Goal: Task Accomplishment & Management: Manage account settings

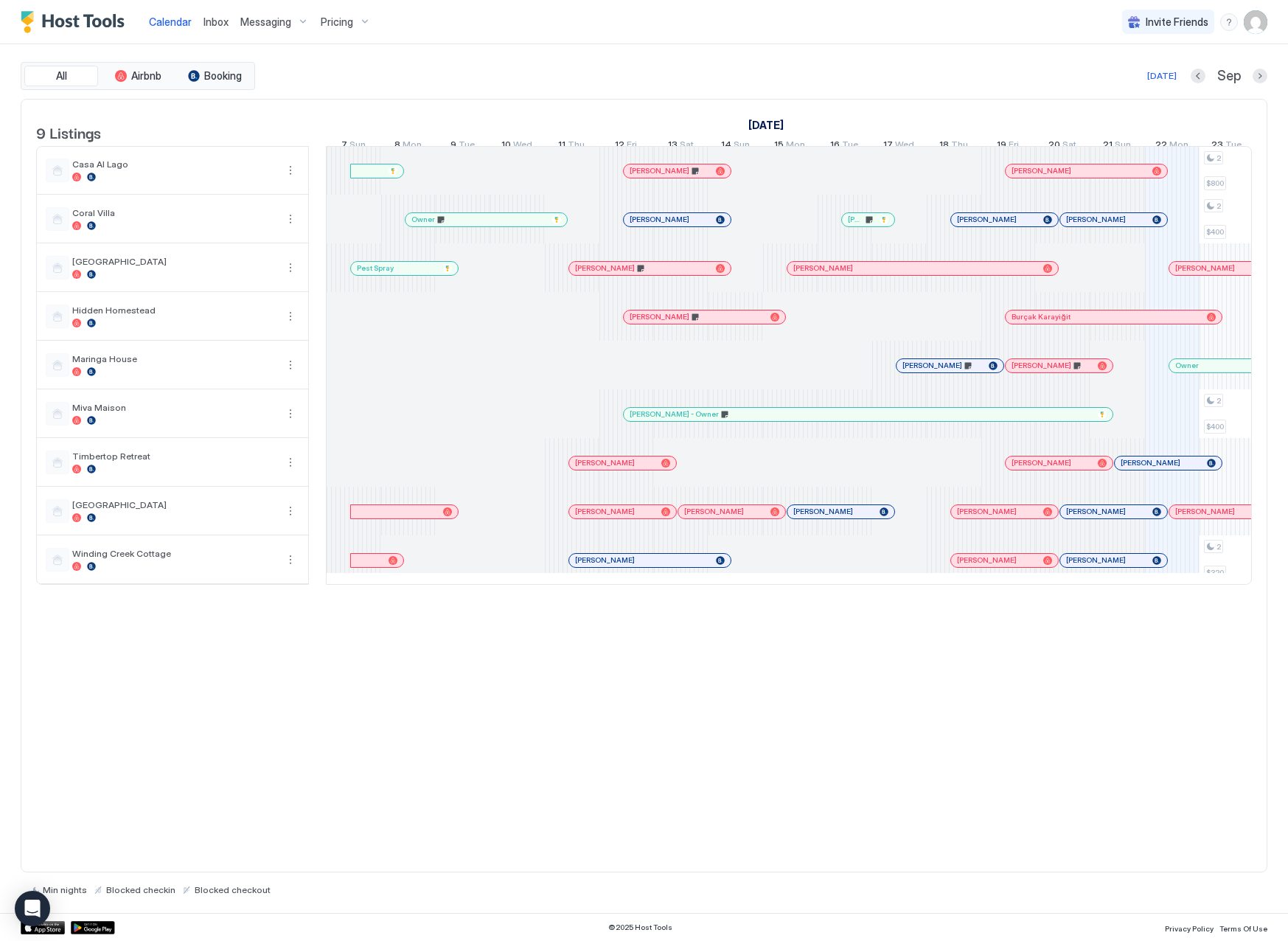
click at [210, 20] on span "Inbox" at bounding box center [215, 22] width 25 height 13
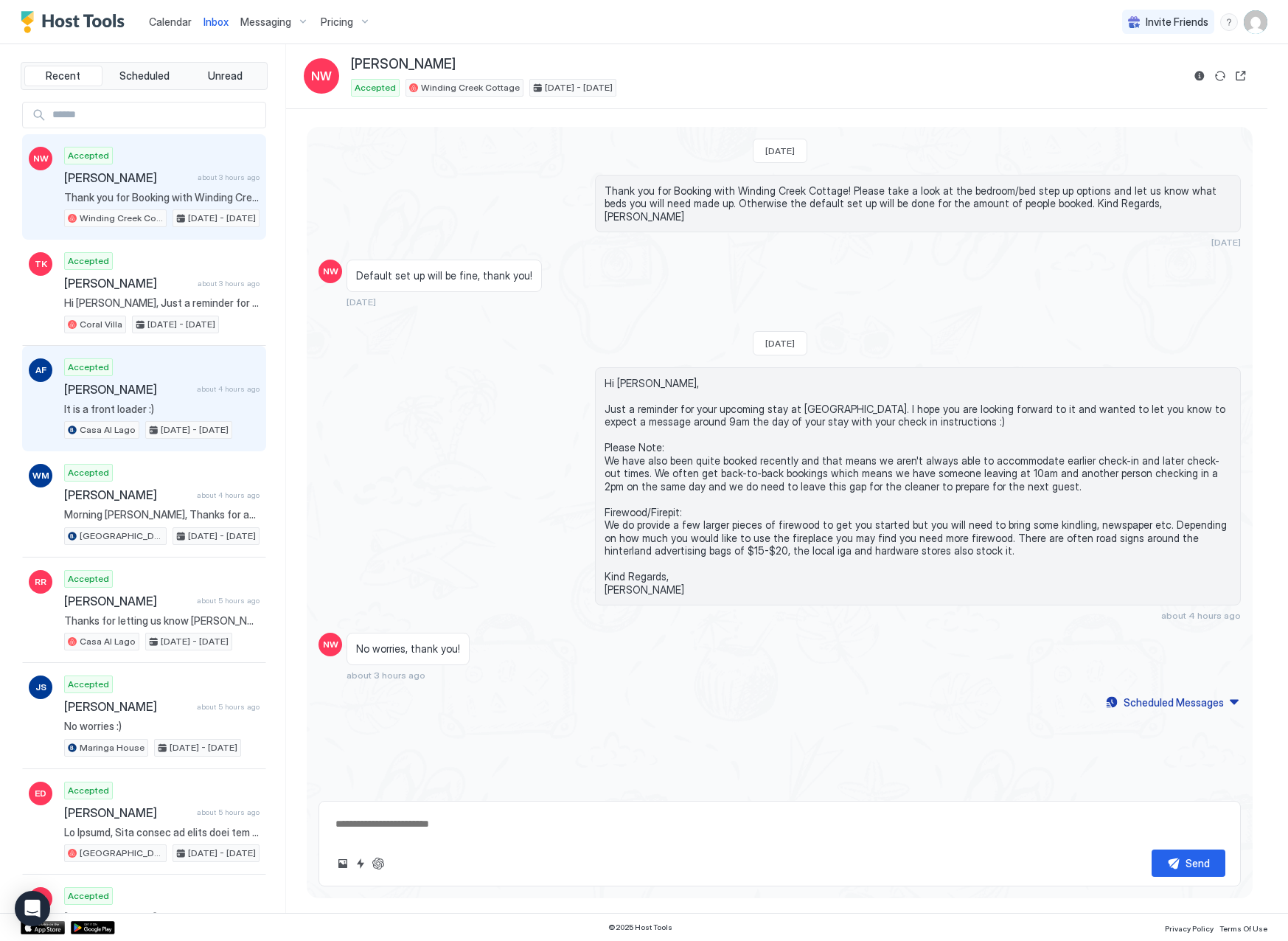
click at [187, 398] on div "Accepted [PERSON_NAME] about 4 hours ago It is a front loader :) [GEOGRAPHIC_DA…" at bounding box center [161, 398] width 196 height 81
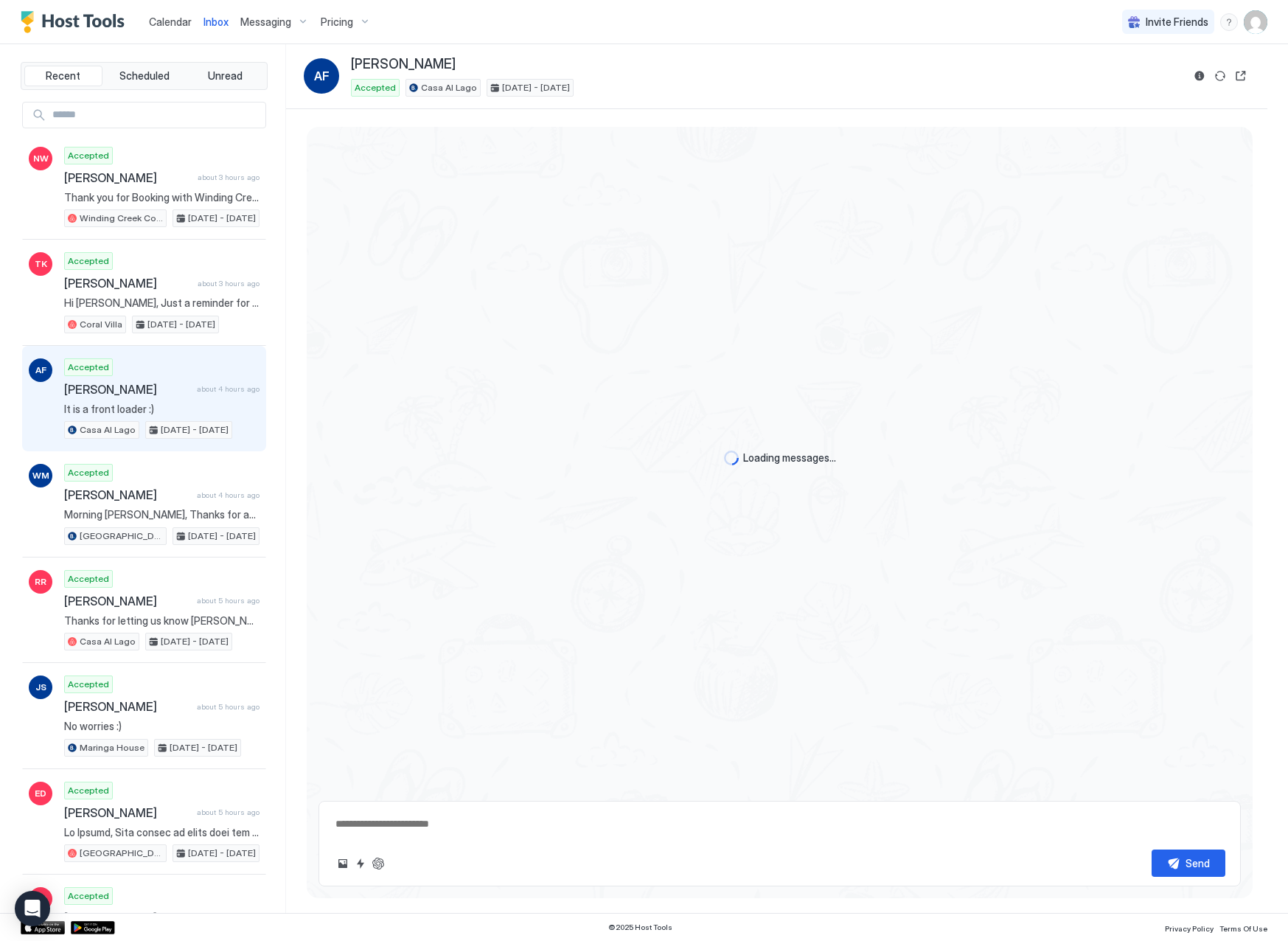
scroll to position [395, 0]
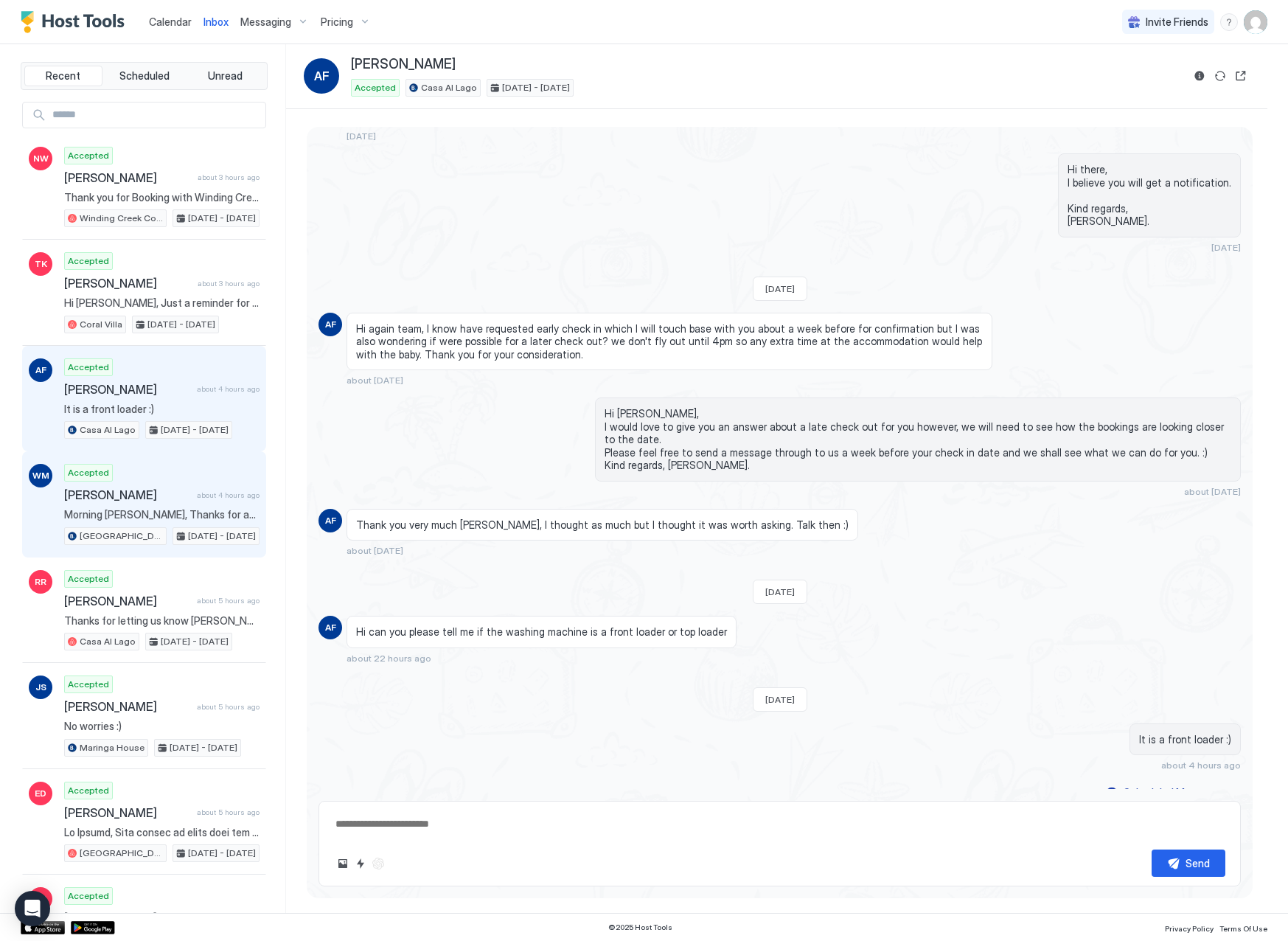
click at [183, 495] on span "[PERSON_NAME]" at bounding box center [127, 495] width 127 height 15
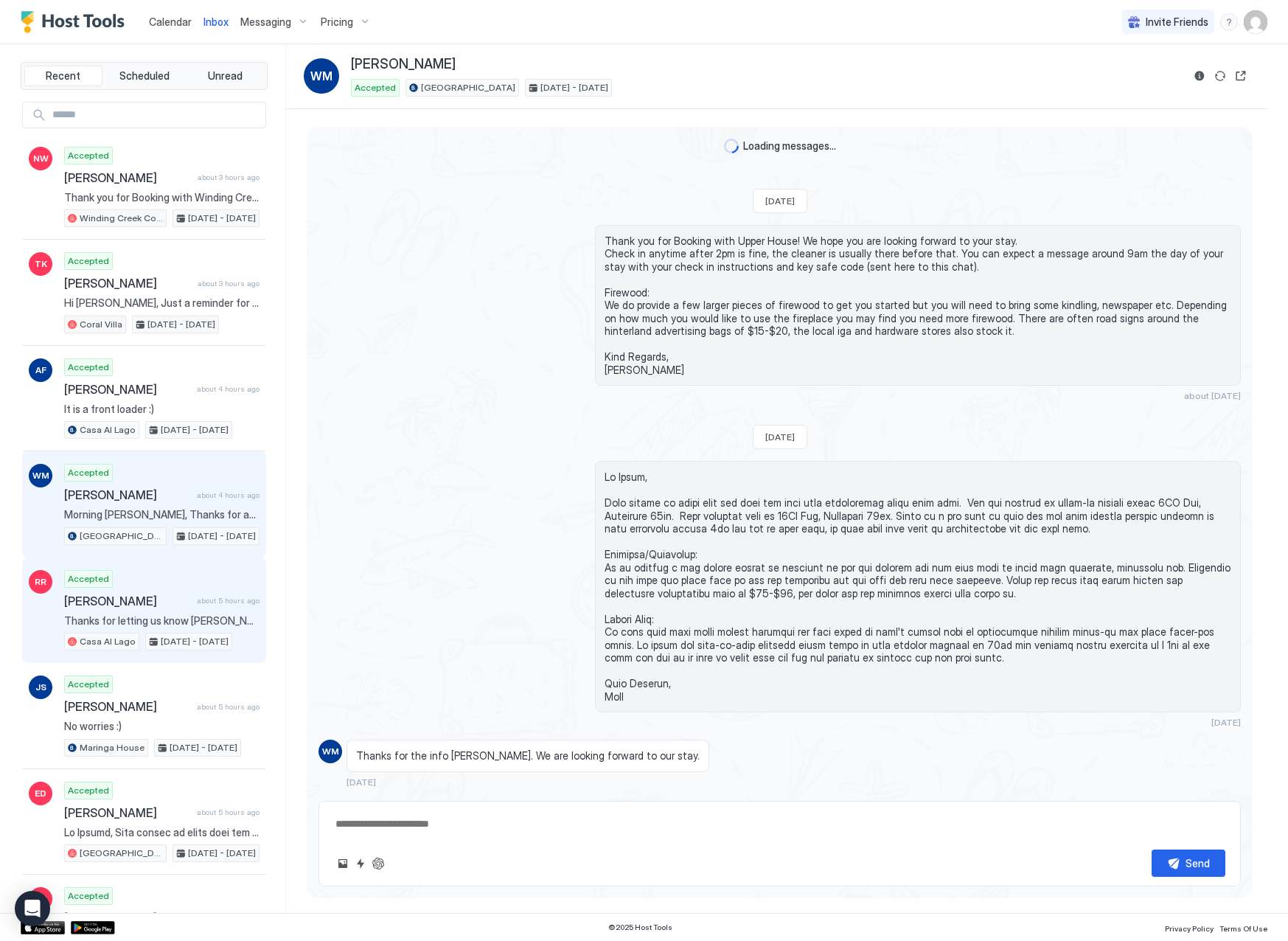
scroll to position [973, 0]
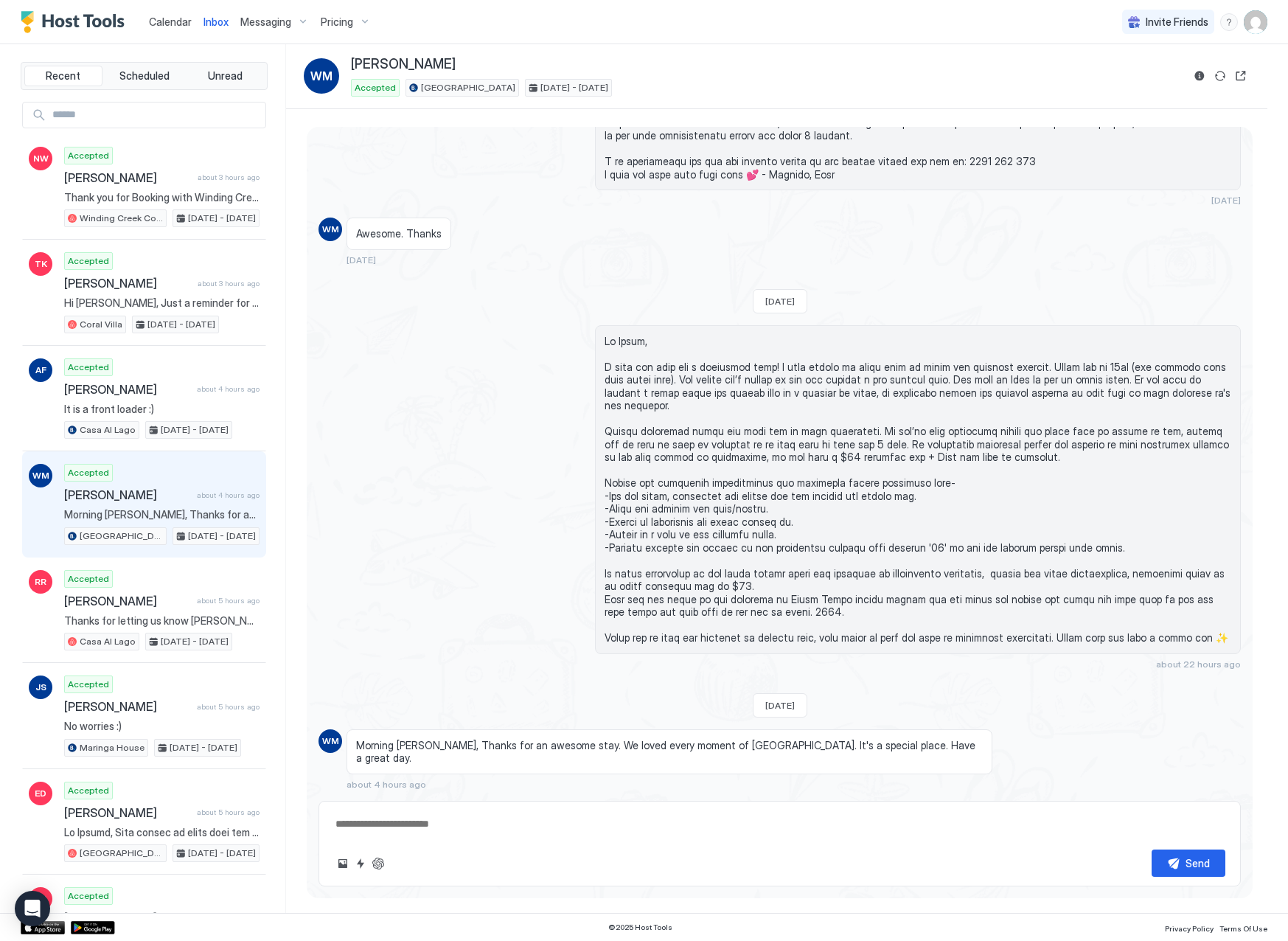
click at [164, 24] on span "Calendar" at bounding box center [171, 22] width 43 height 13
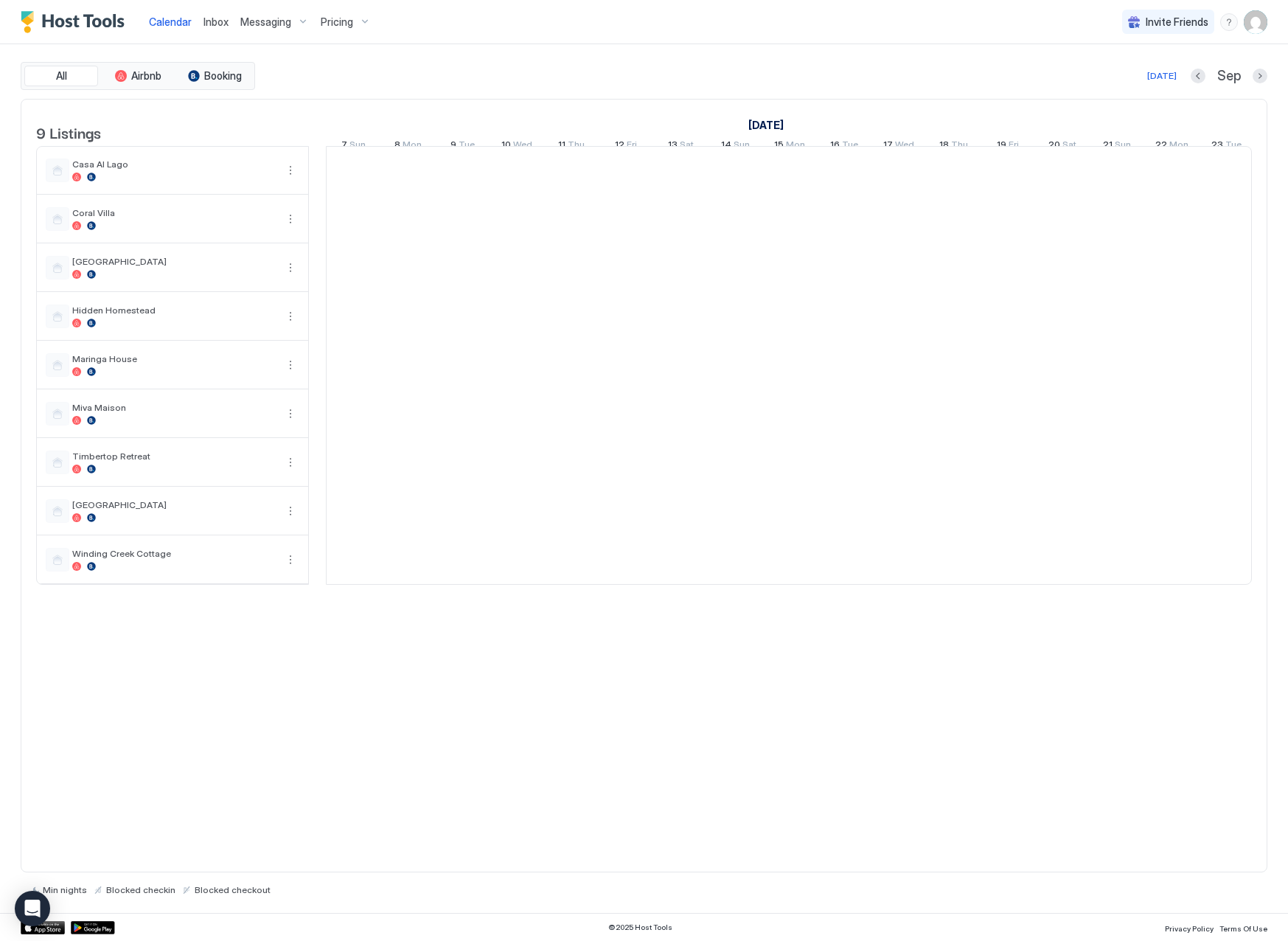
scroll to position [0, 819]
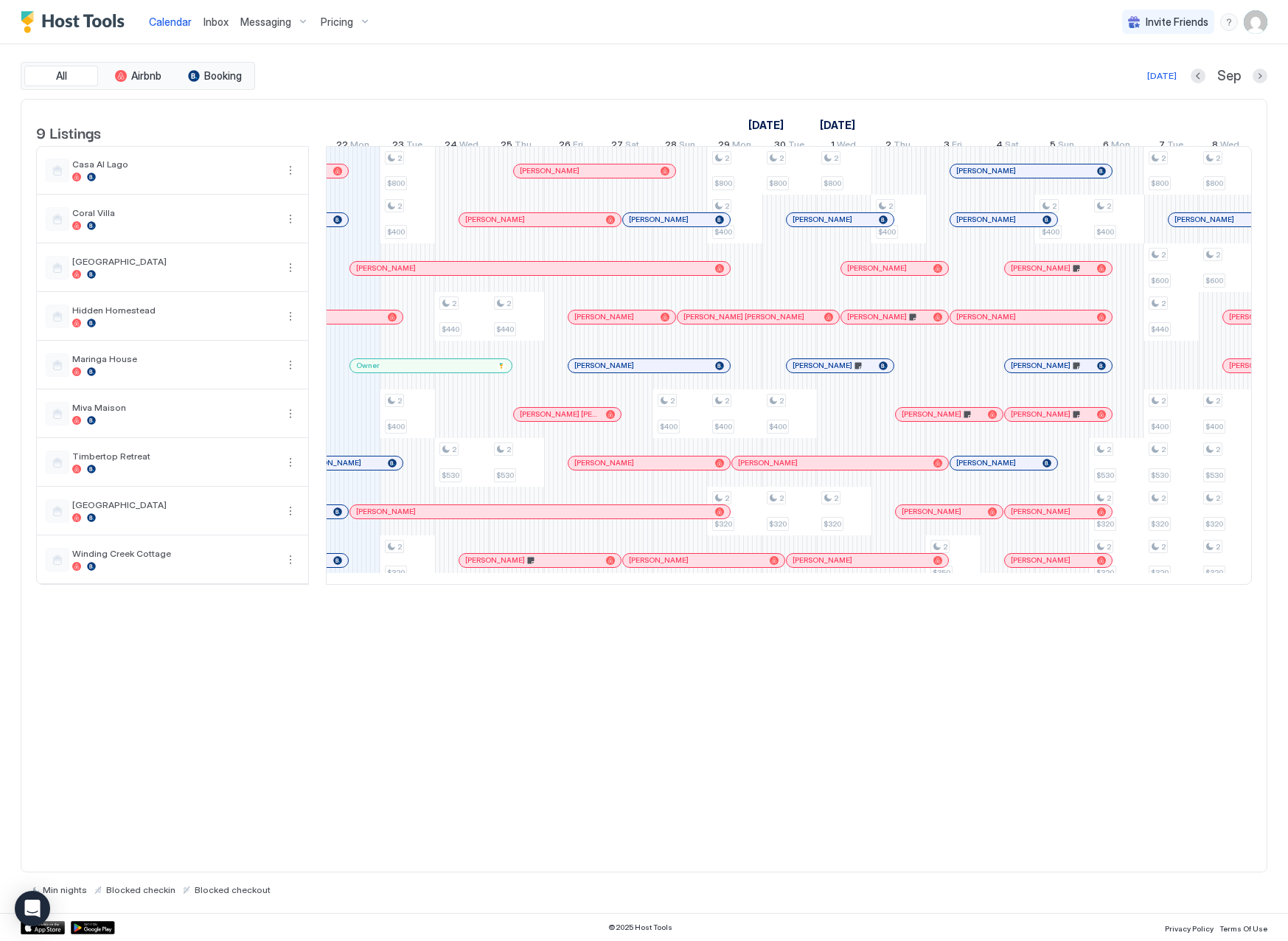
click at [333, 516] on div at bounding box center [338, 512] width 9 height 9
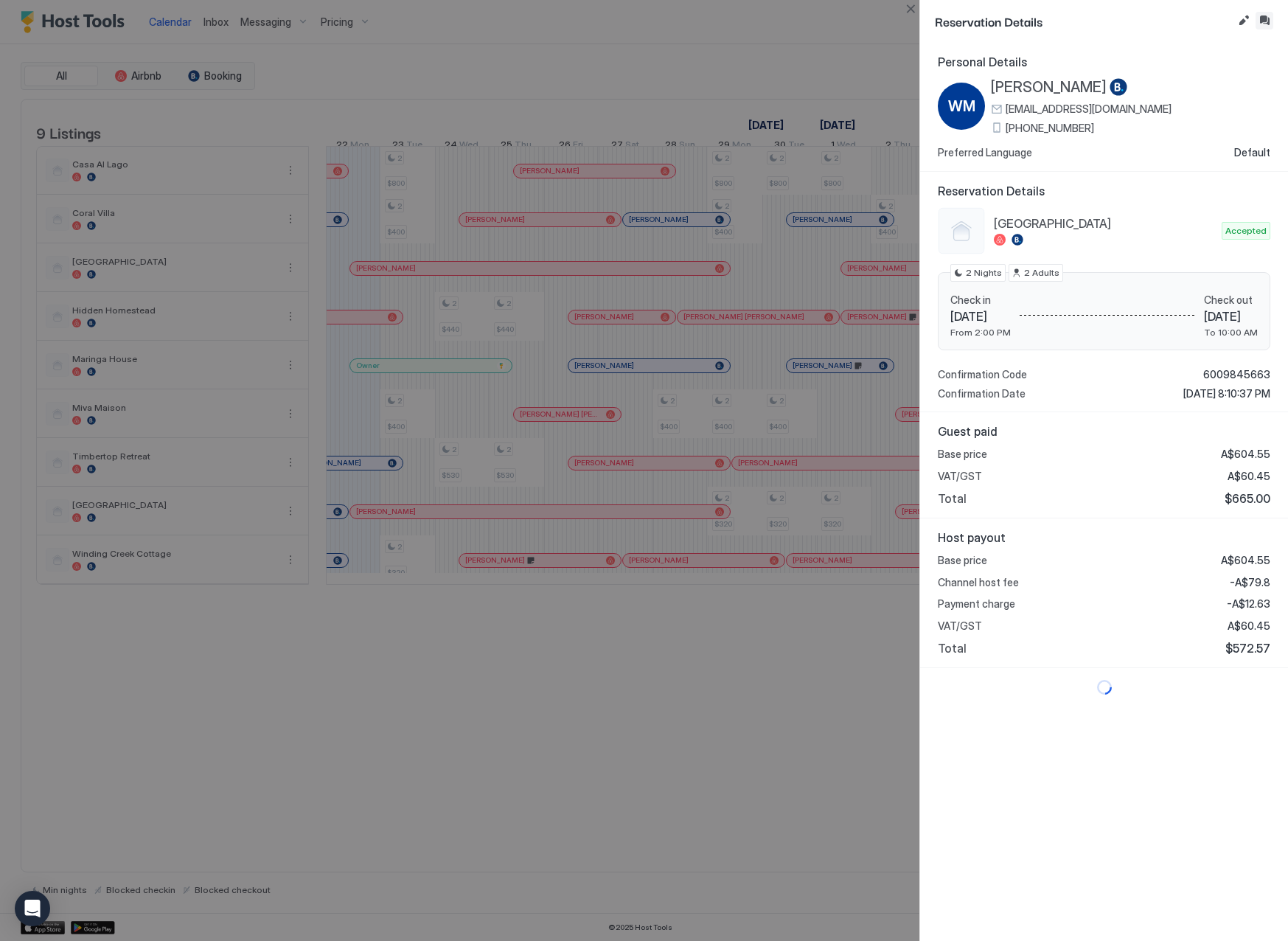
click at [1258, 20] on button "Inbox" at bounding box center [1264, 20] width 18 height 18
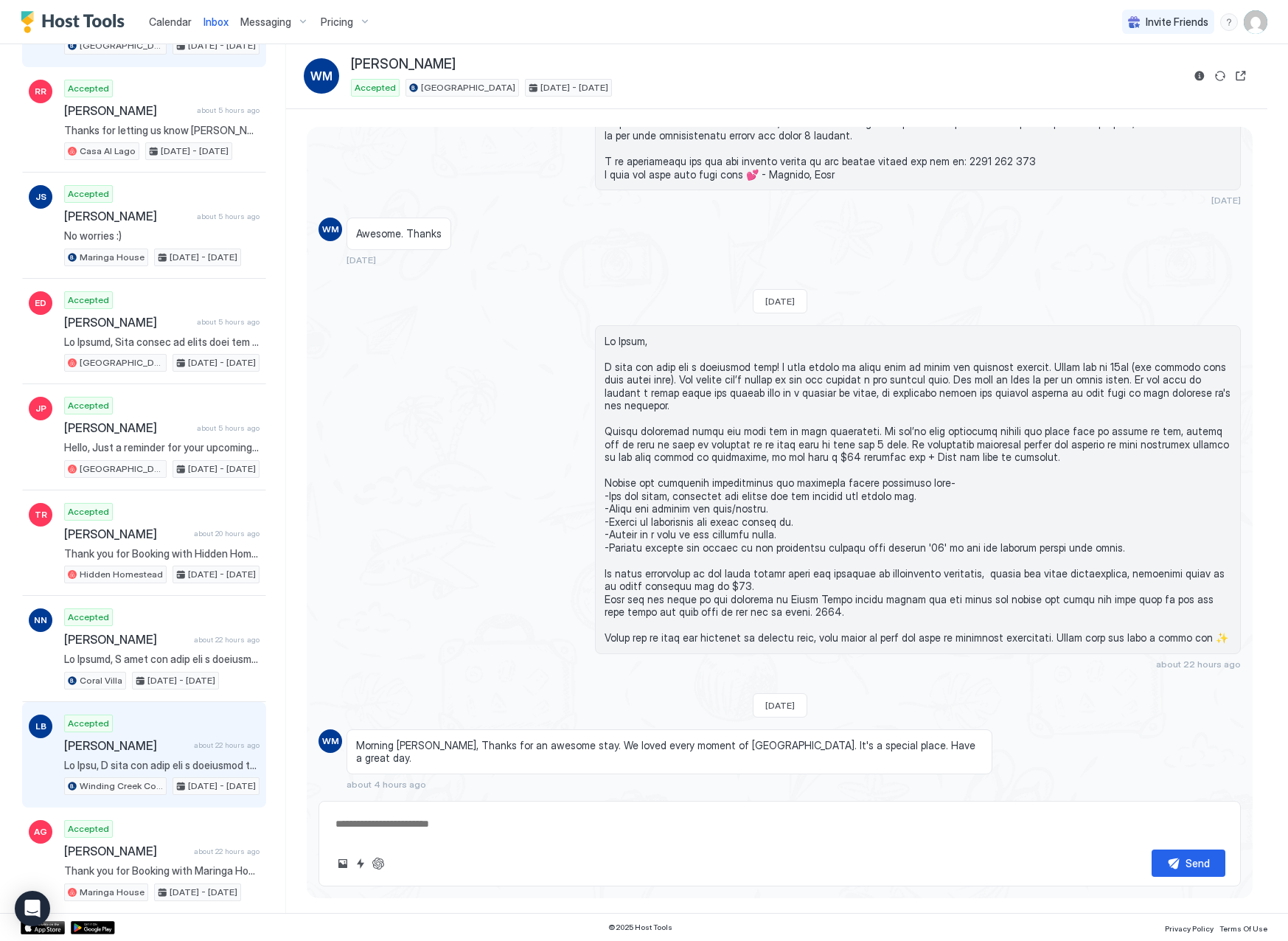
scroll to position [491, 0]
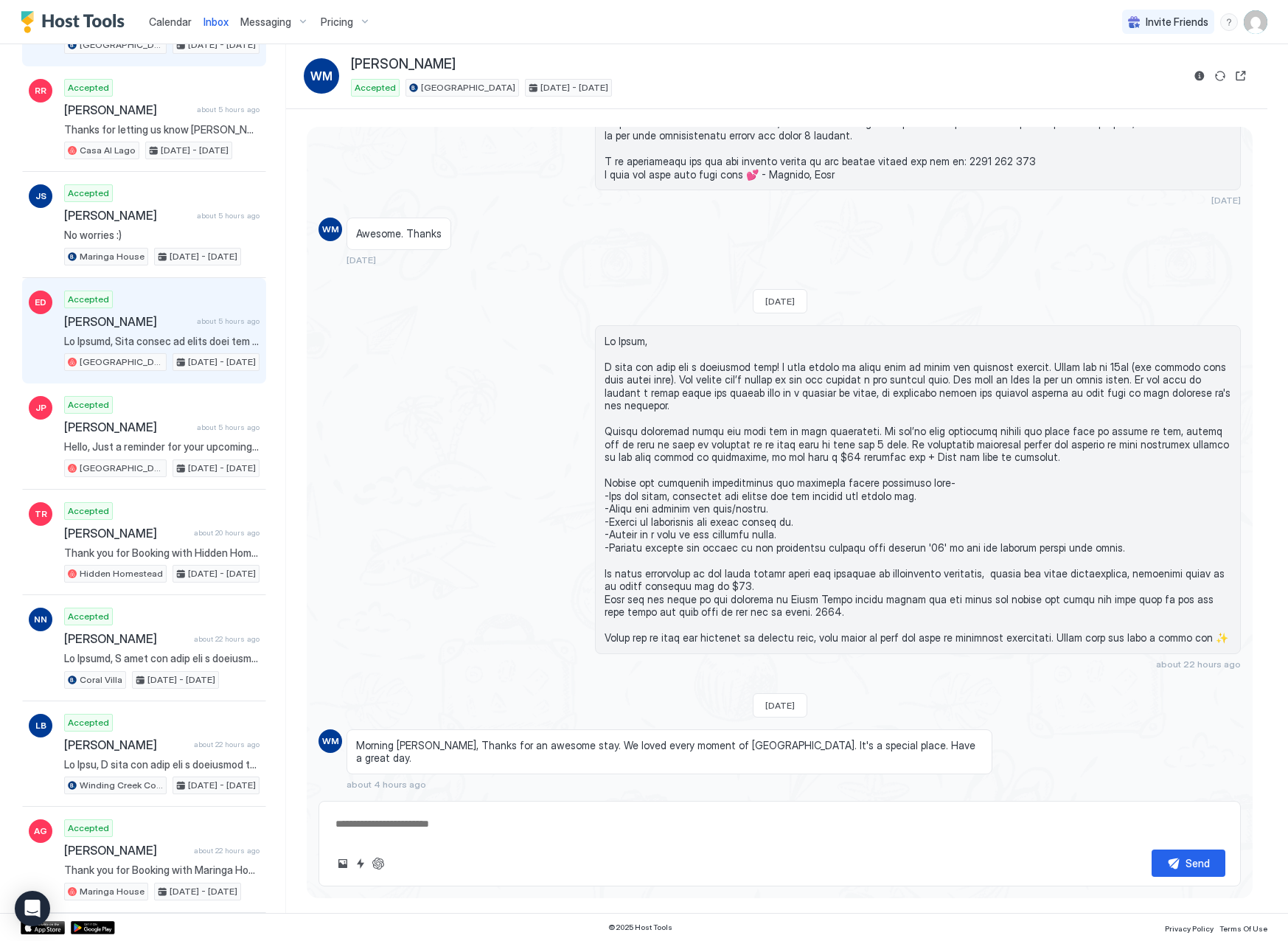
click at [151, 338] on span at bounding box center [161, 341] width 196 height 13
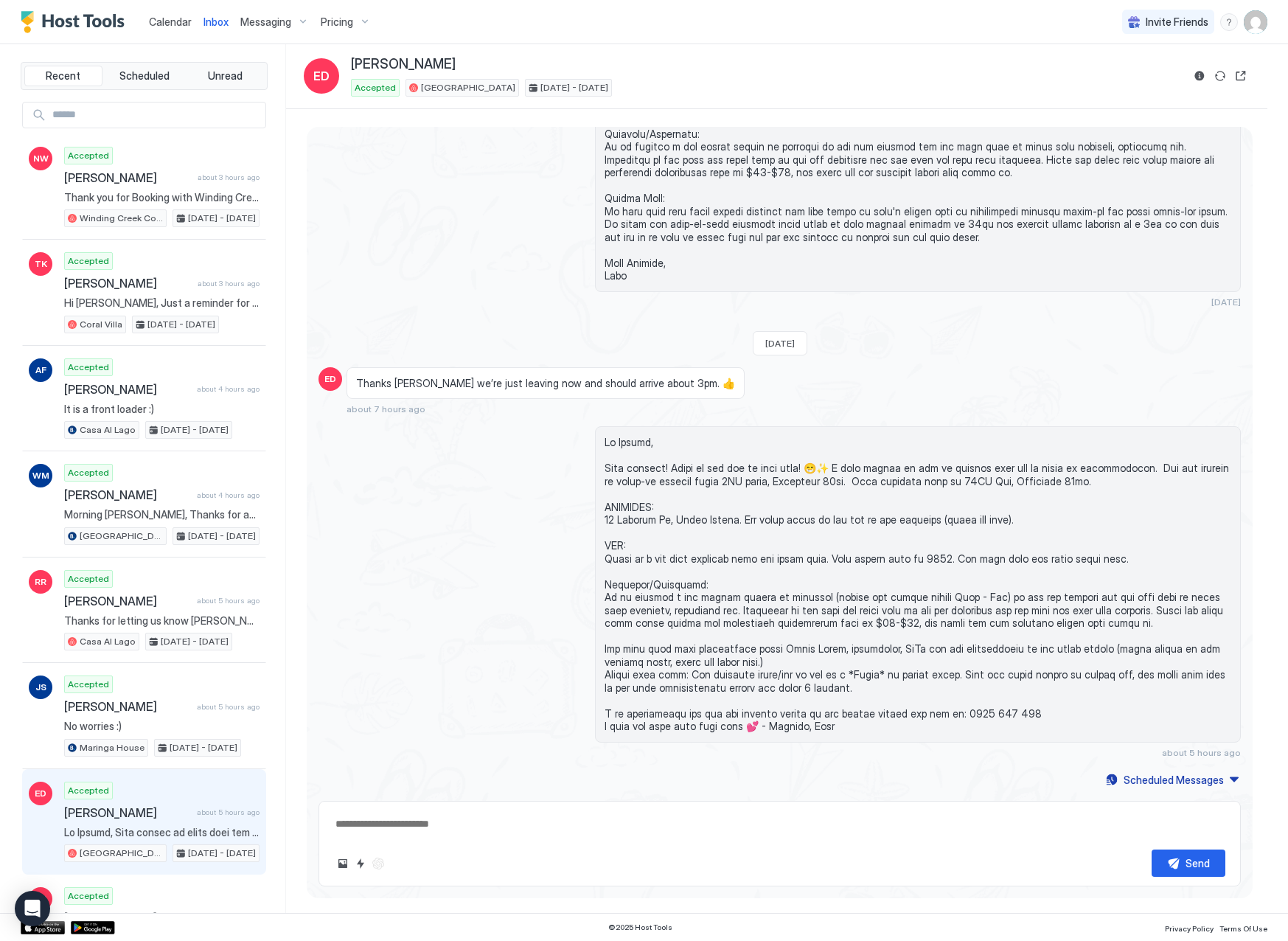
click at [156, 23] on span "Calendar" at bounding box center [171, 22] width 43 height 13
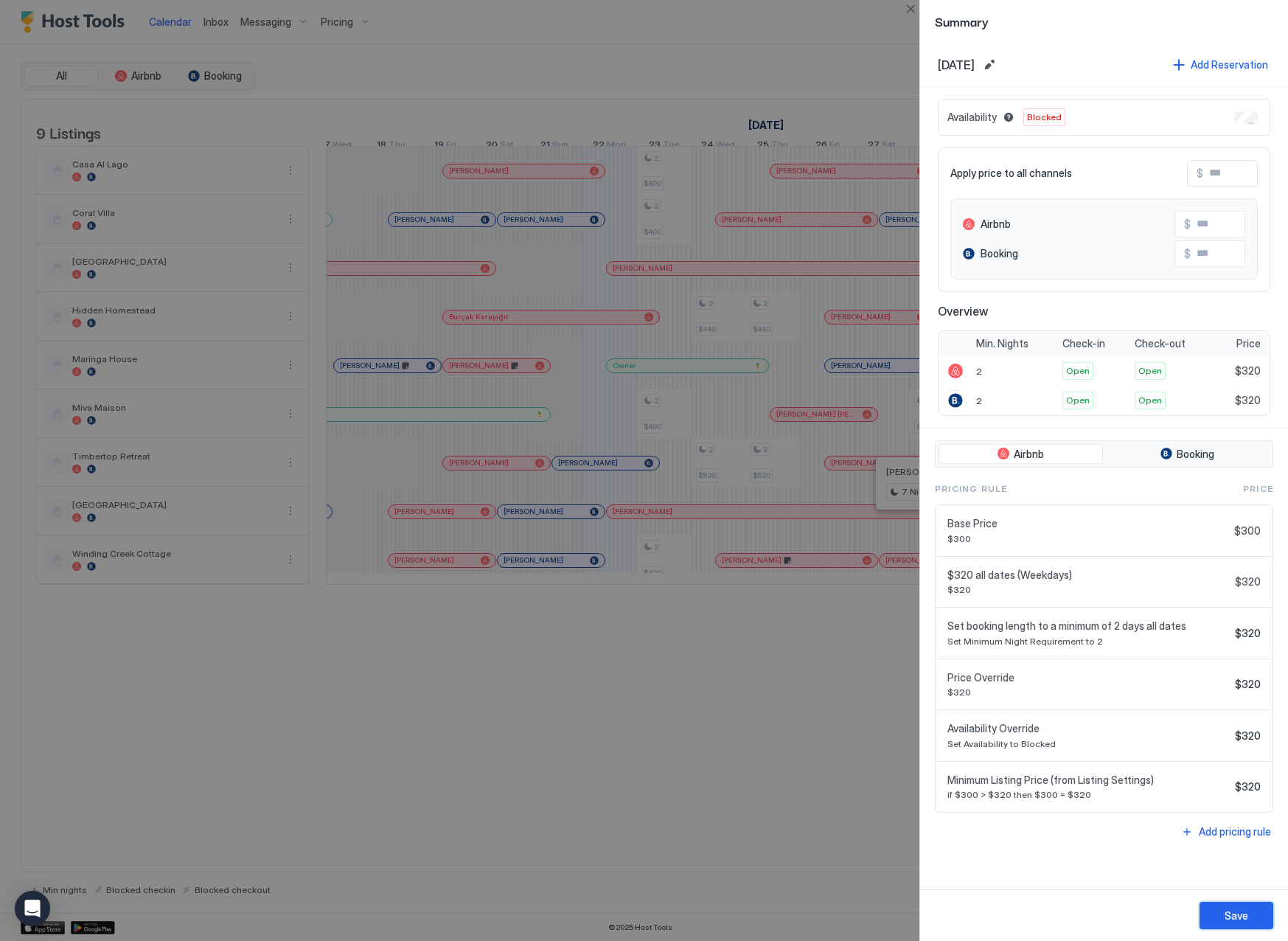
click at [1252, 917] on button "Save" at bounding box center [1237, 915] width 74 height 27
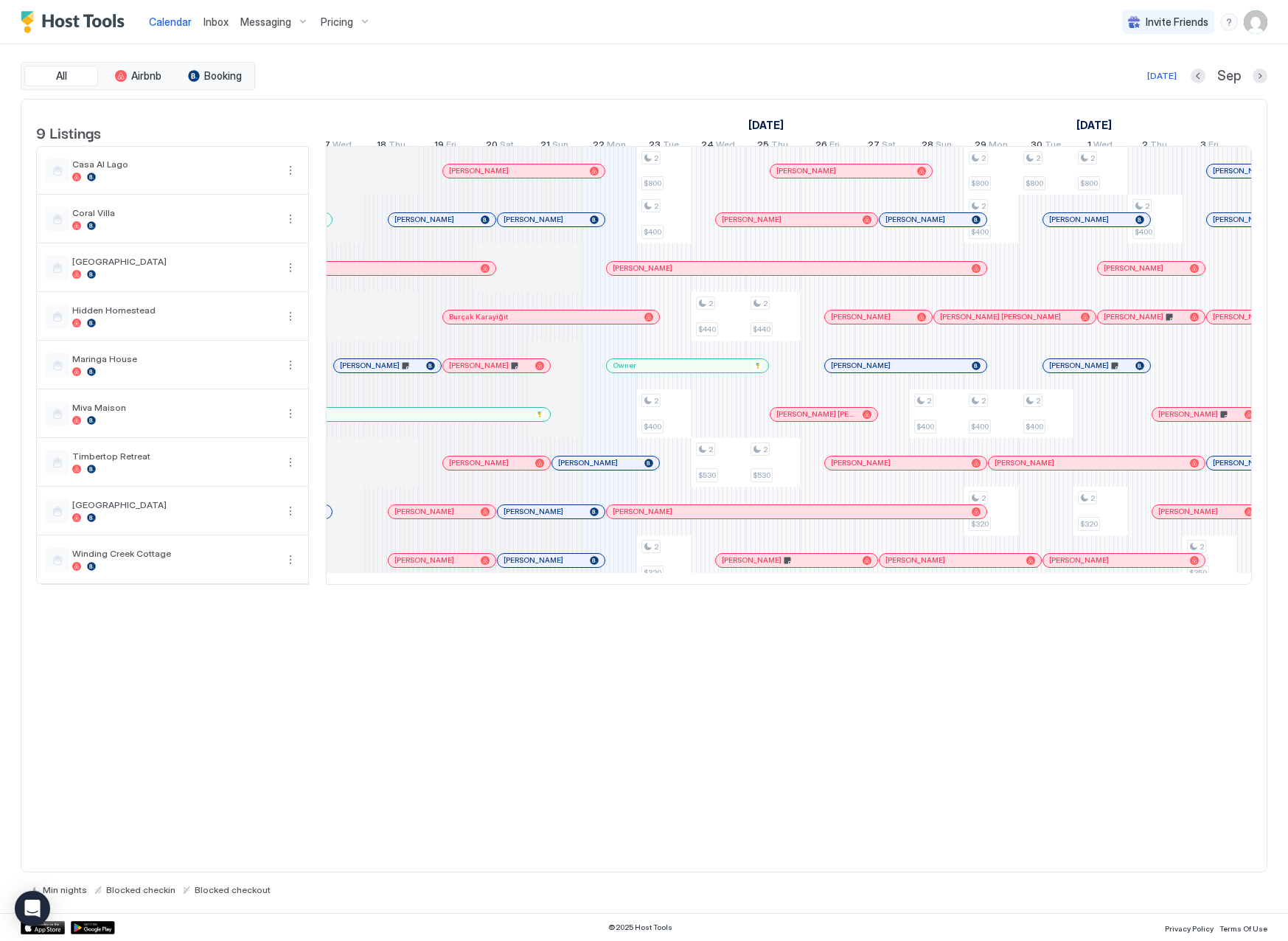
click at [221, 22] on span "Inbox" at bounding box center [215, 22] width 25 height 13
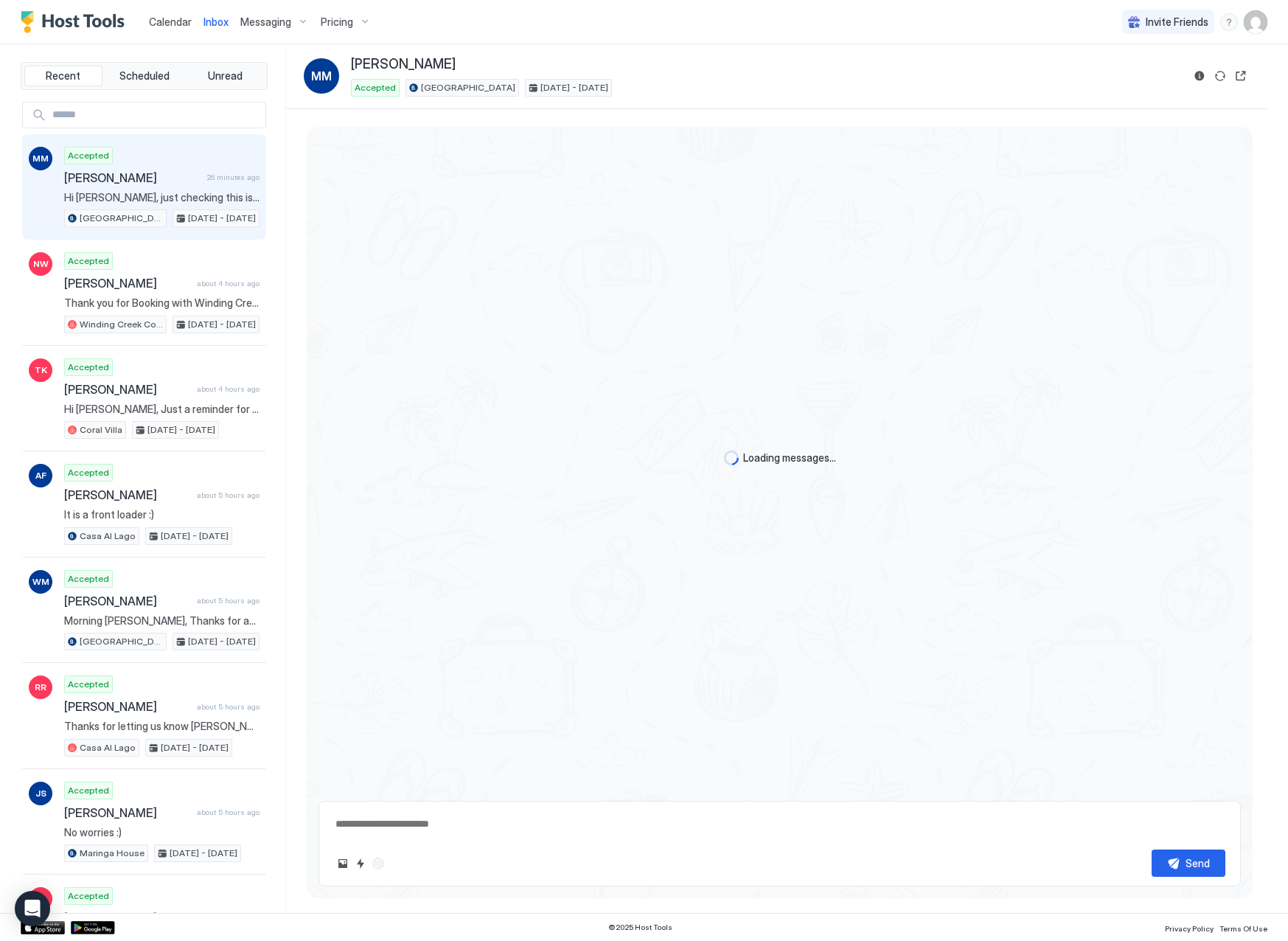
scroll to position [1204, 0]
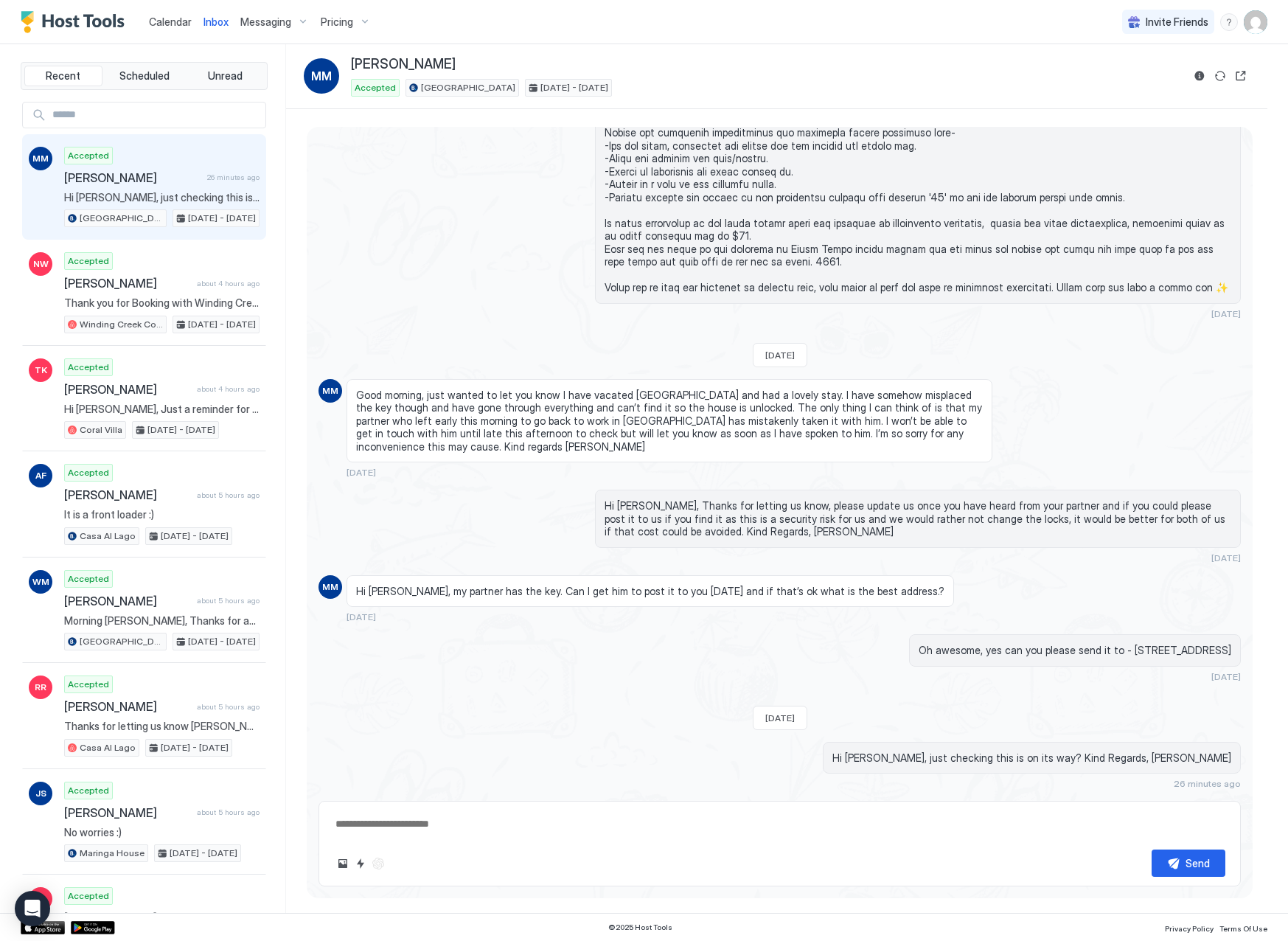
click at [122, 26] on img "Host Tools Logo" at bounding box center [75, 22] width 110 height 22
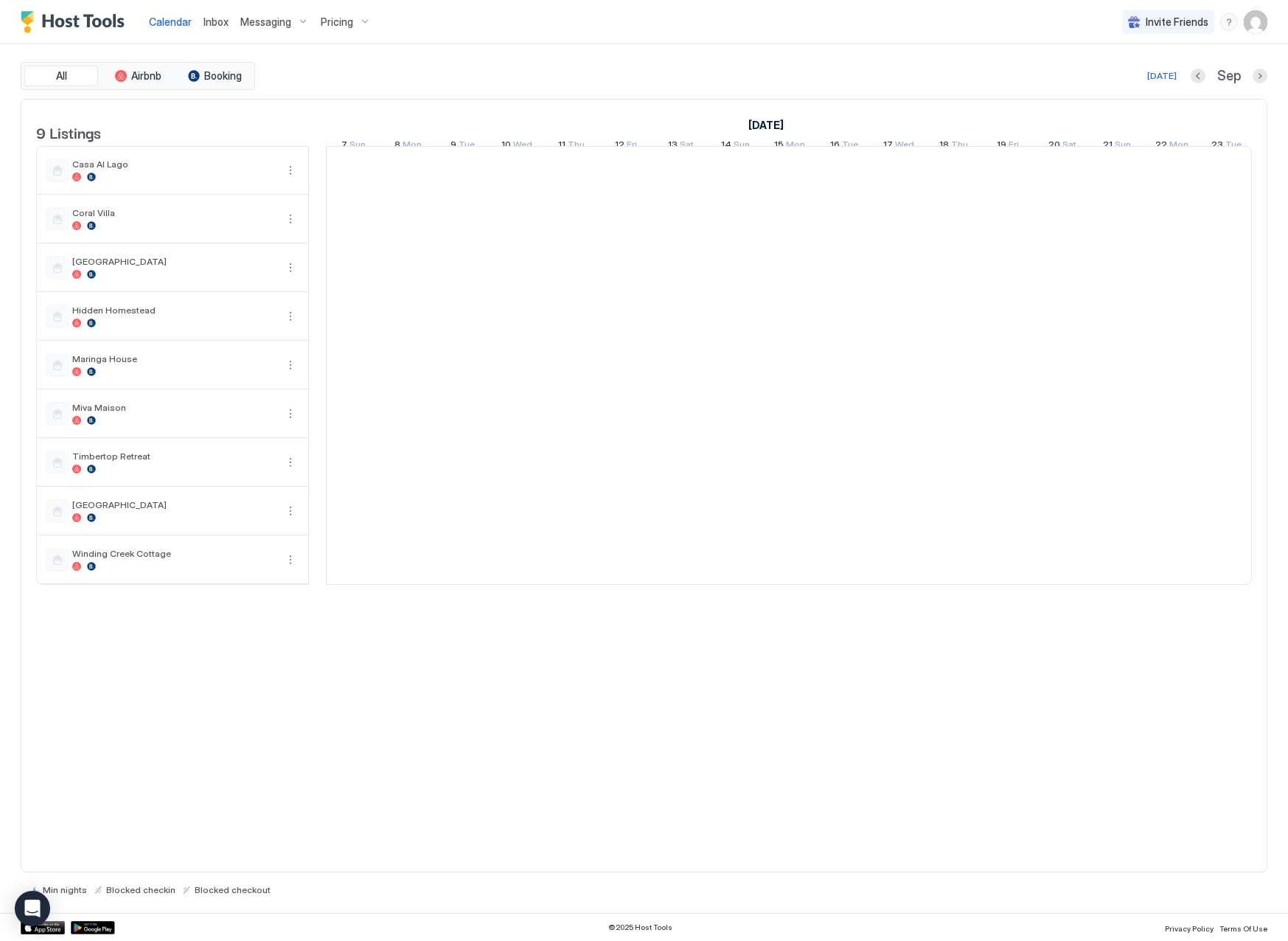
scroll to position [0, 819]
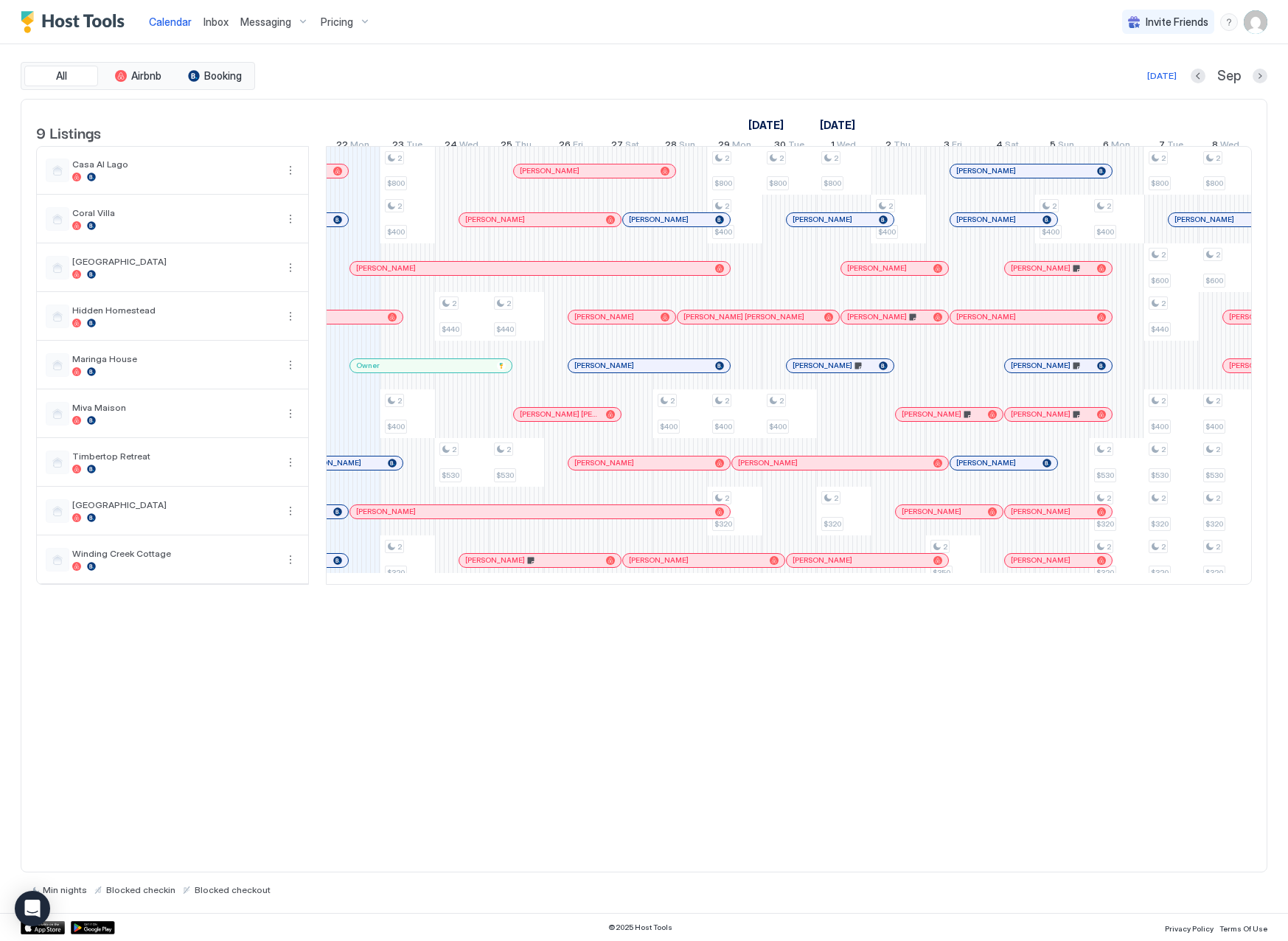
click at [209, 19] on span "Inbox" at bounding box center [215, 22] width 25 height 13
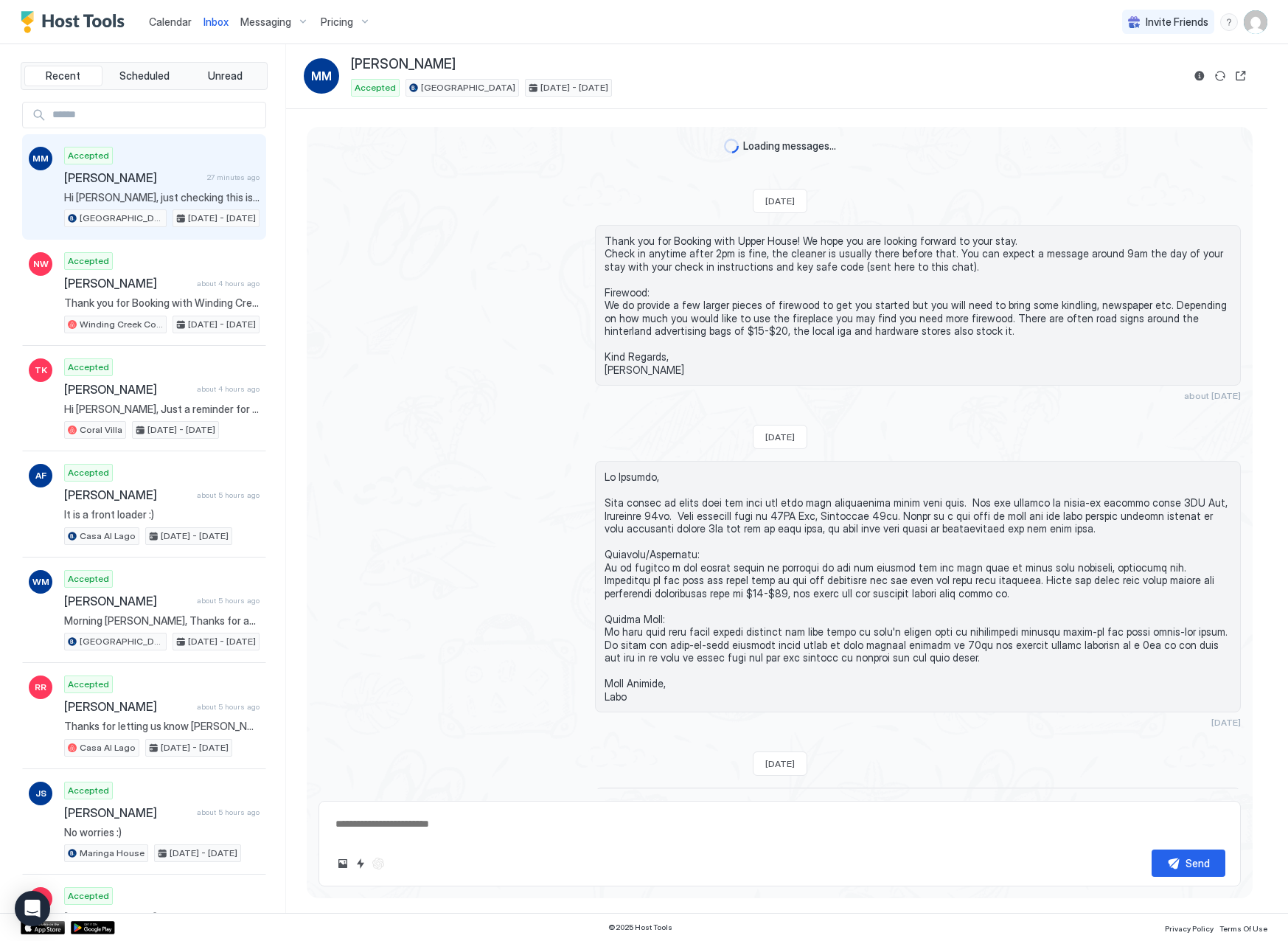
scroll to position [1204, 0]
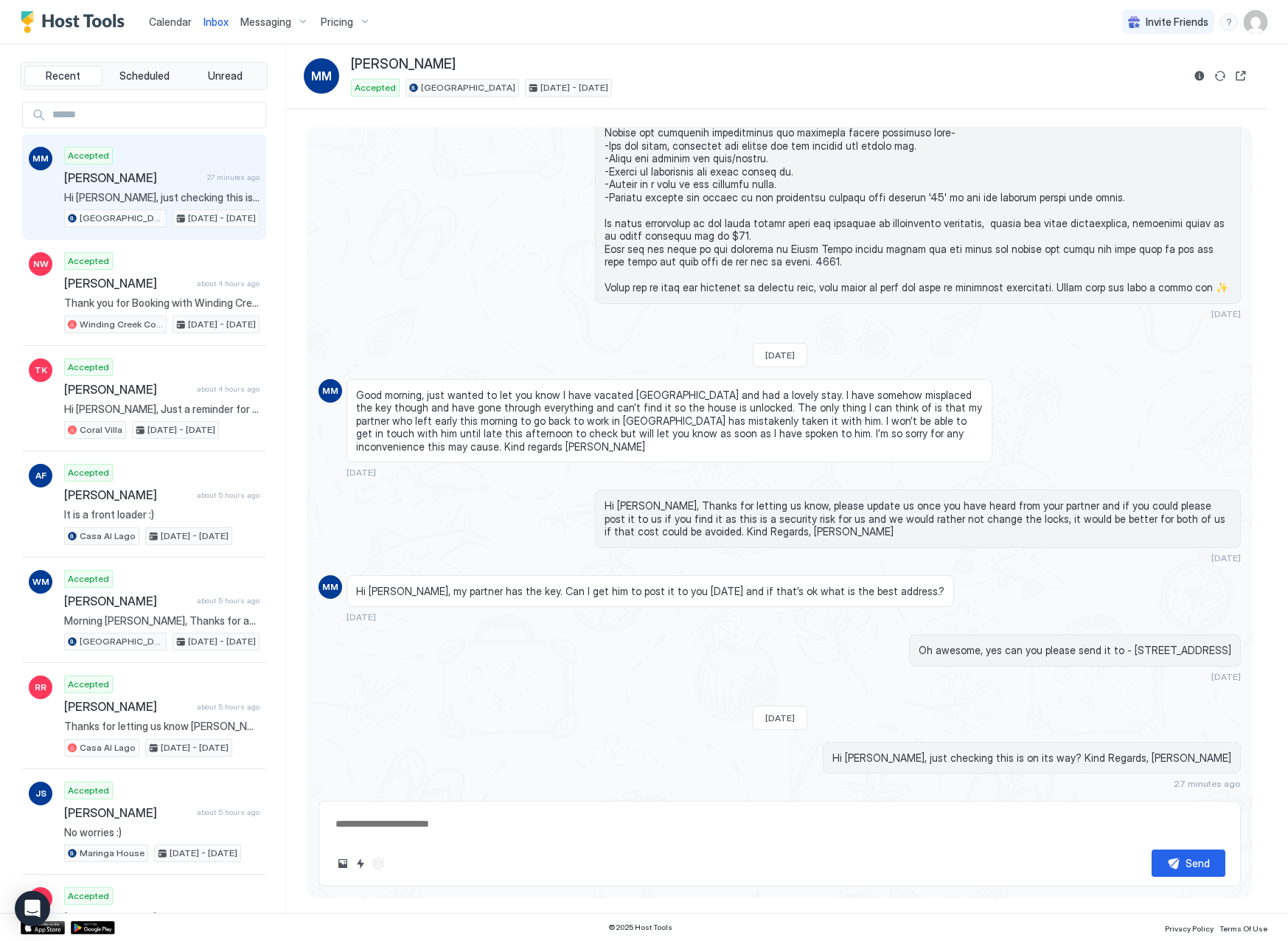
click at [172, 19] on span "Calendar" at bounding box center [171, 22] width 43 height 13
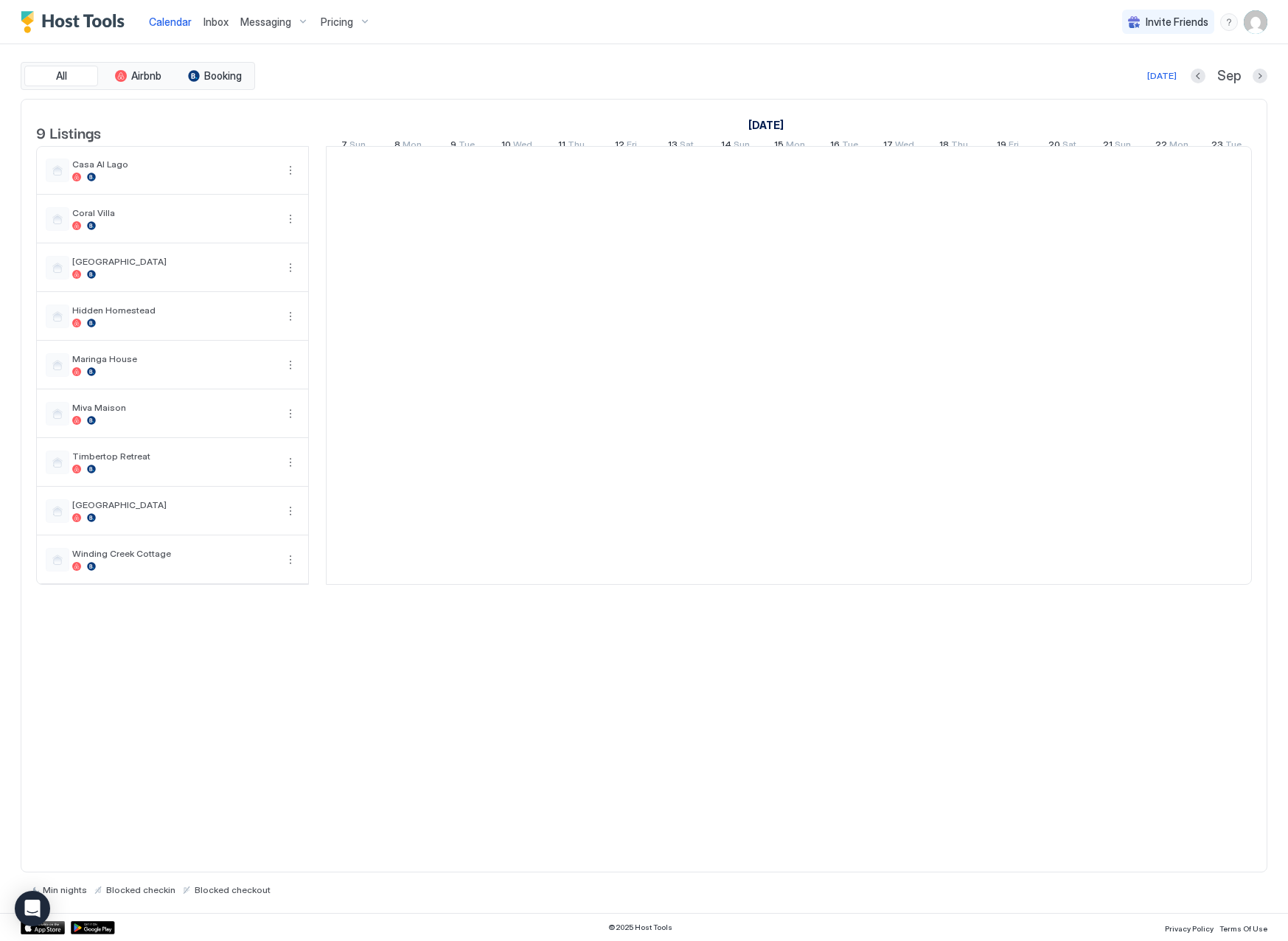
scroll to position [0, 819]
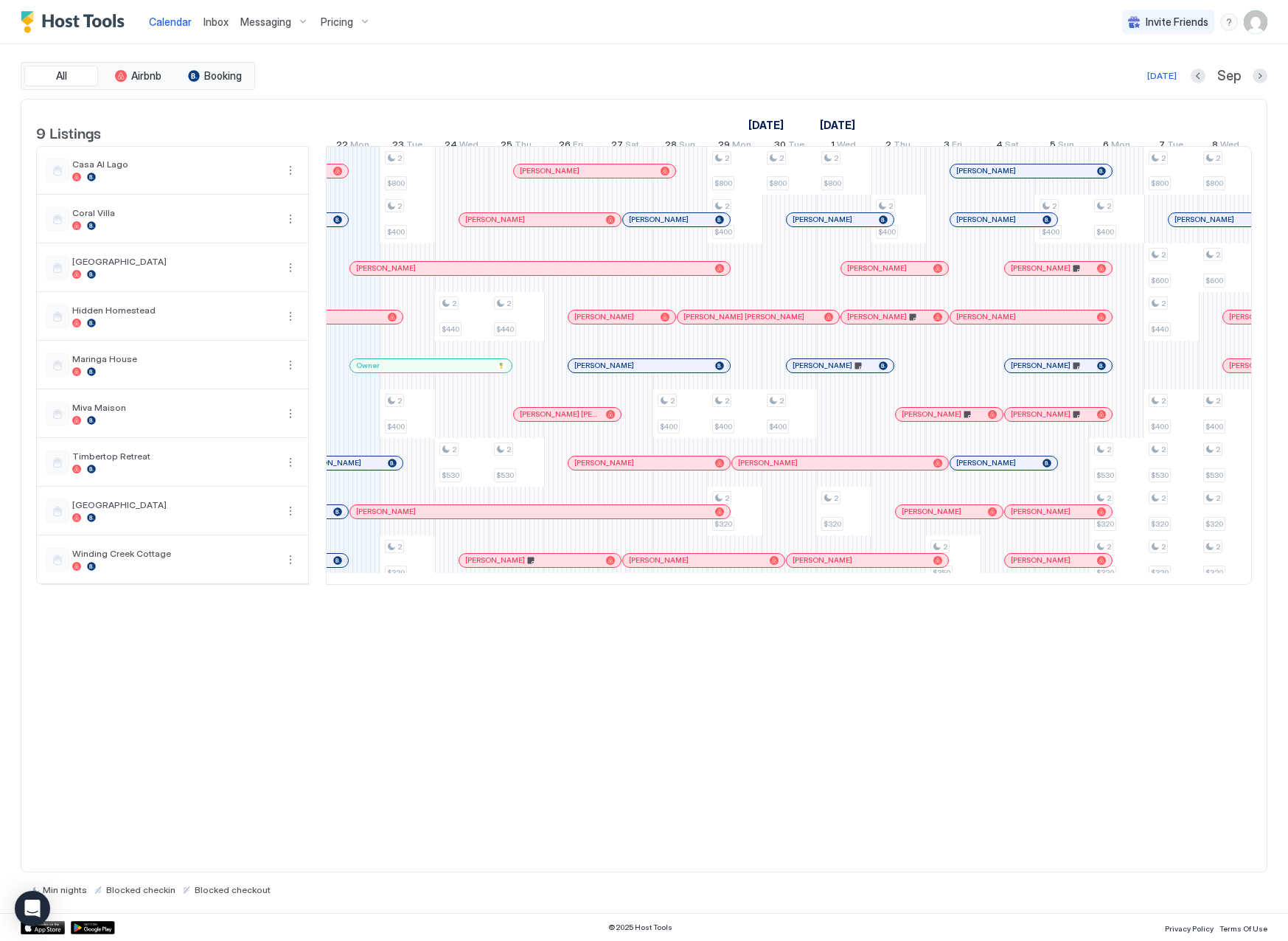
click at [224, 18] on span "Inbox" at bounding box center [215, 22] width 25 height 13
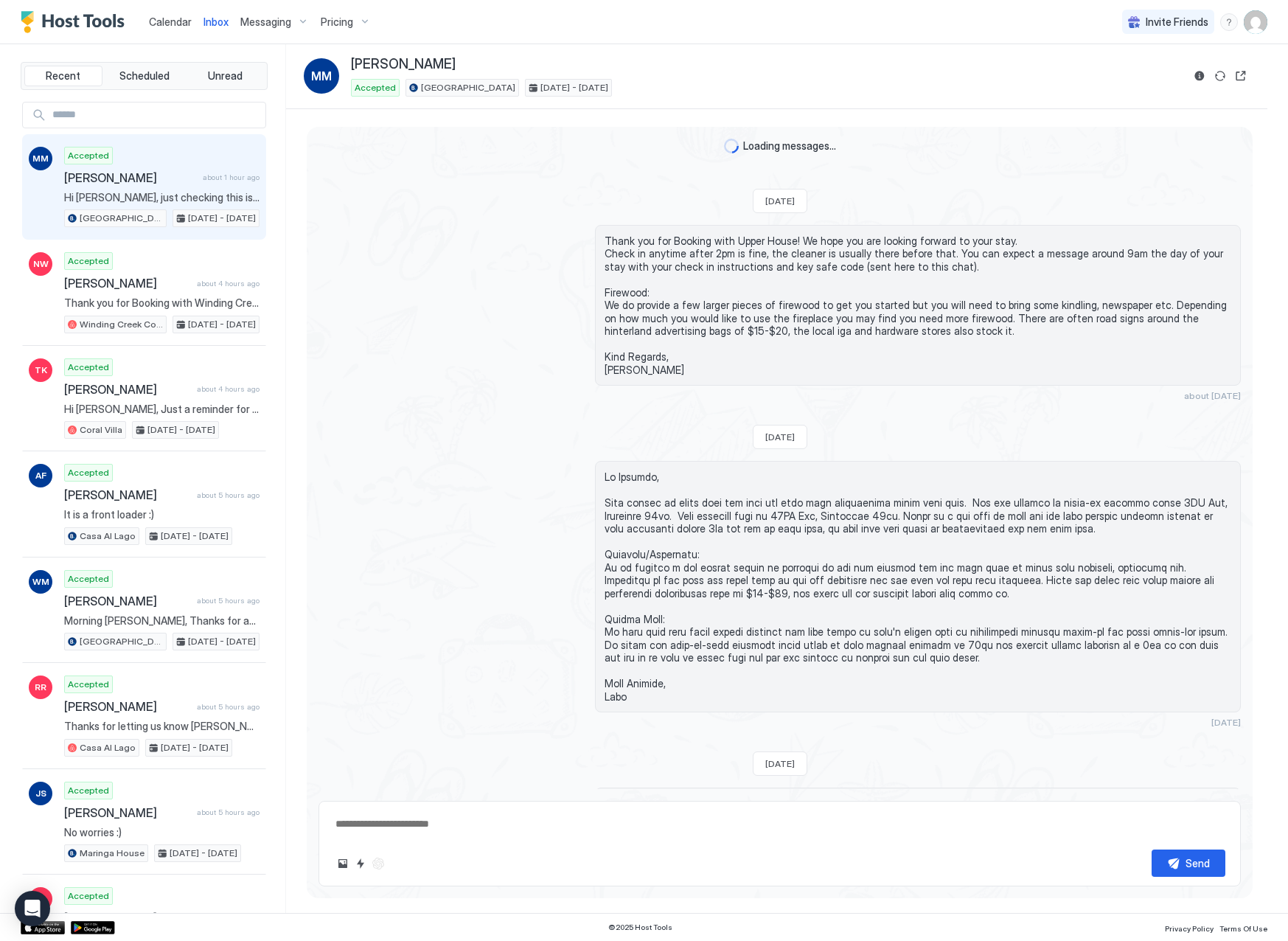
scroll to position [1204, 0]
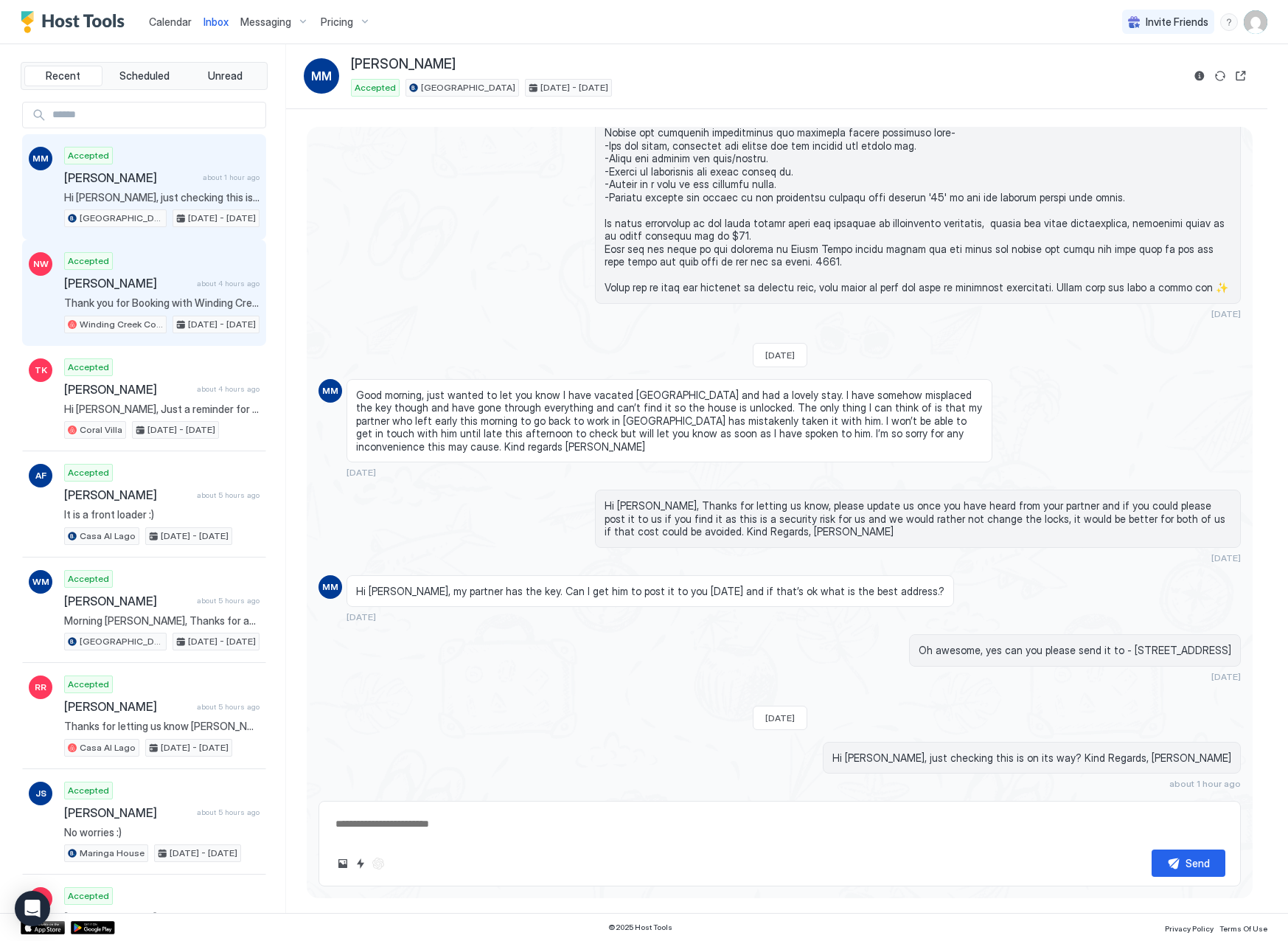
click at [171, 293] on div "Accepted [PERSON_NAME] about 4 hours ago Thank you for Booking with Winding Cre…" at bounding box center [161, 292] width 196 height 81
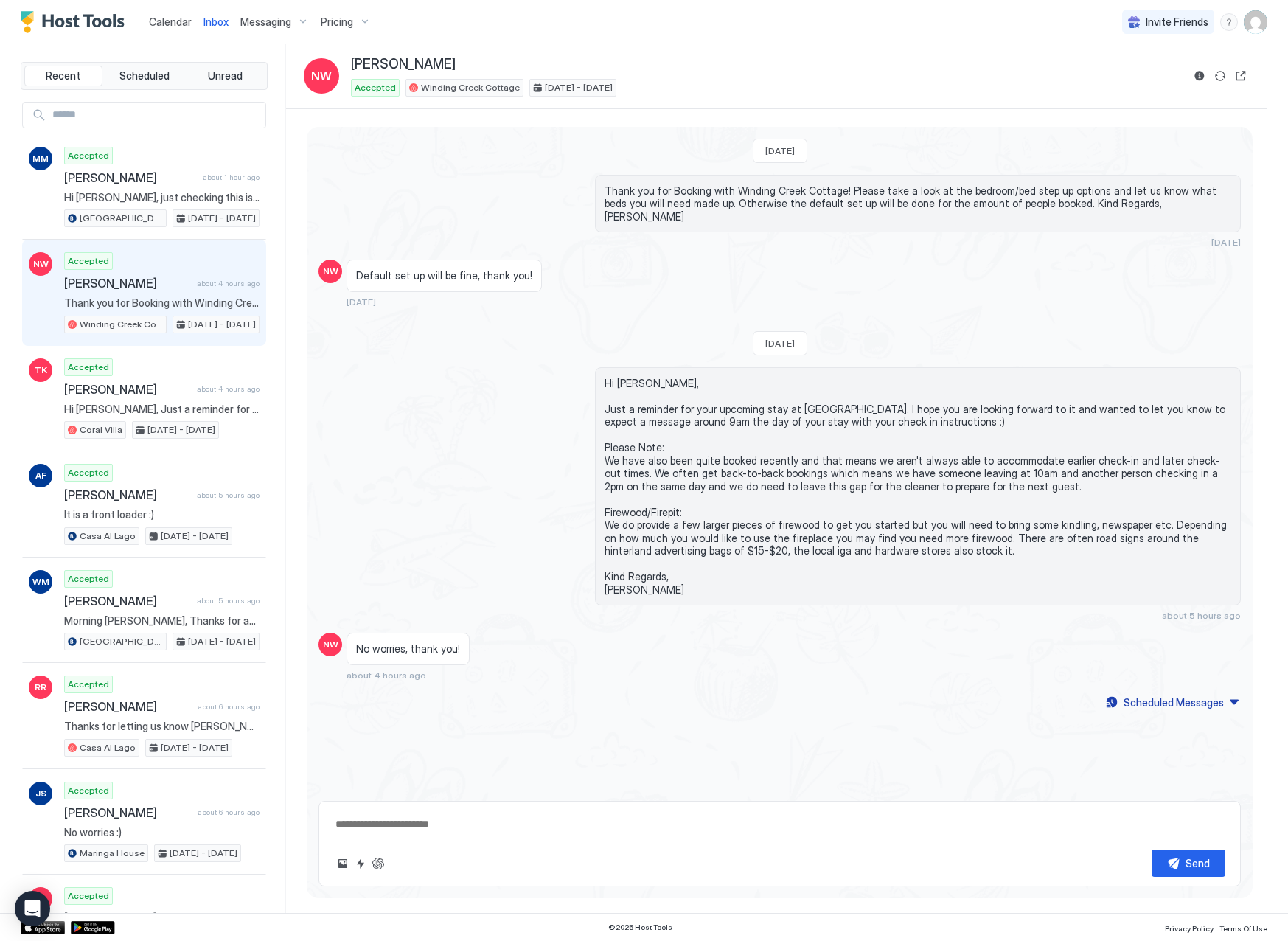
click at [101, 17] on img "Host Tools Logo" at bounding box center [75, 22] width 110 height 22
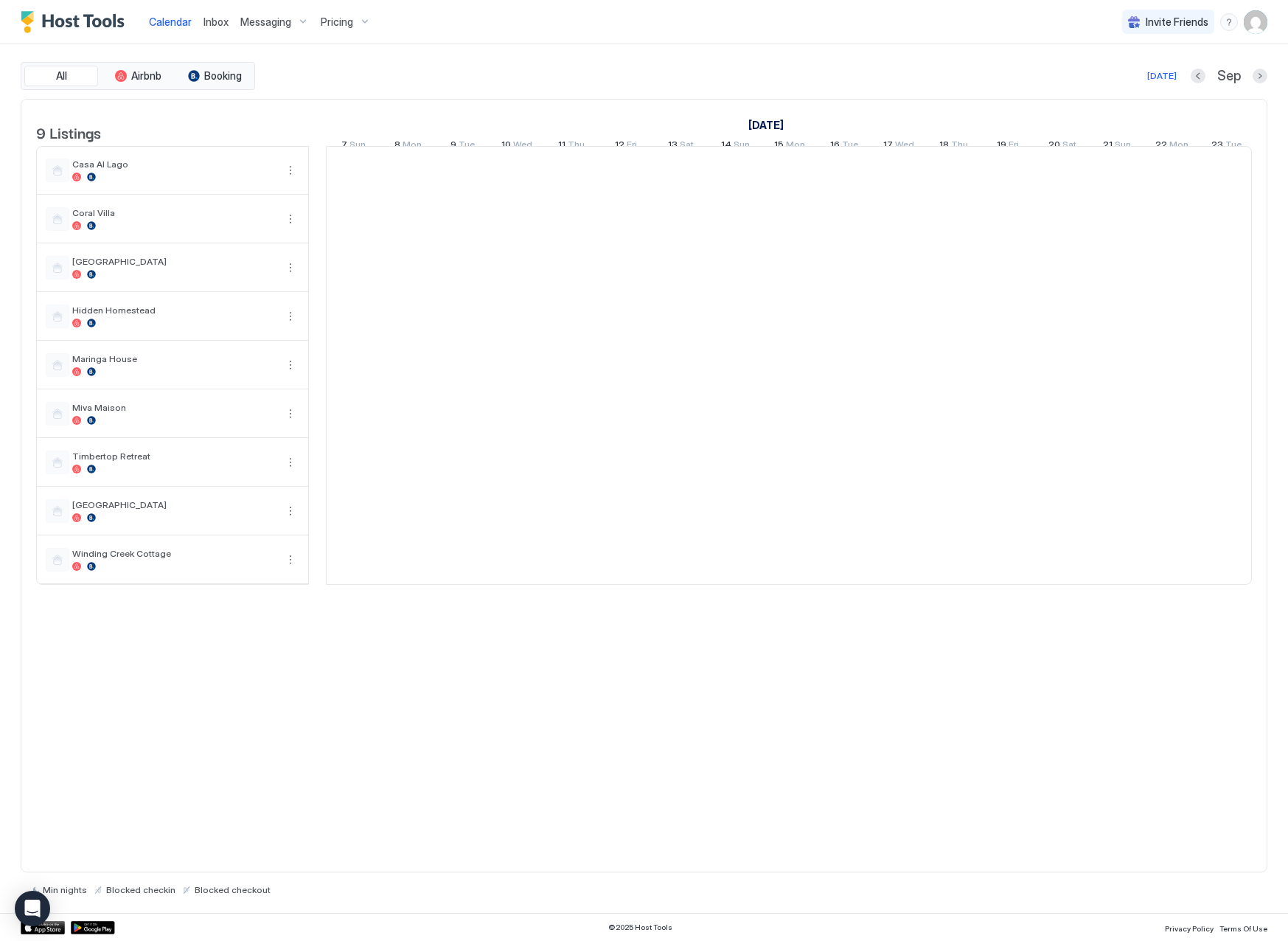
scroll to position [0, 819]
